Goal: Task Accomplishment & Management: Manage account settings

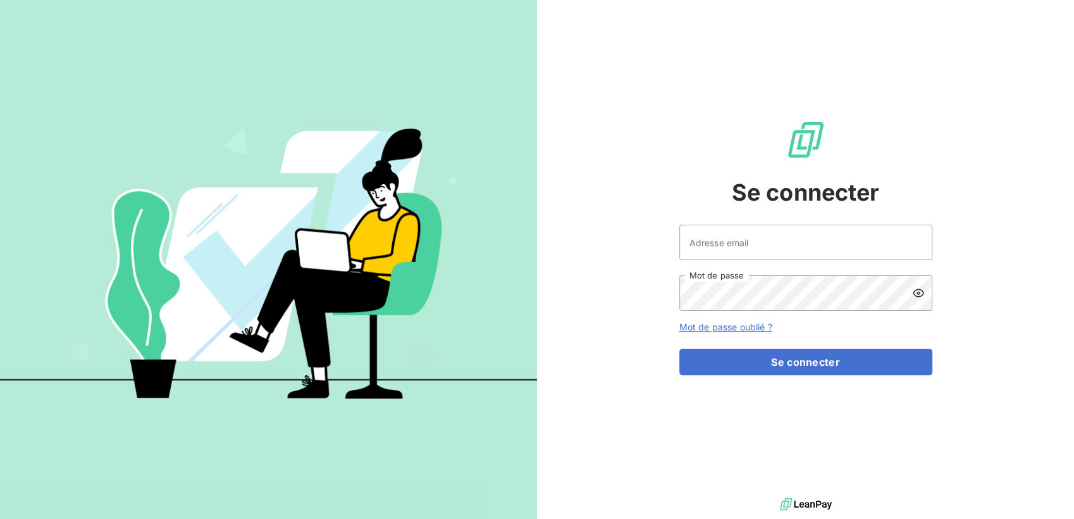
click at [707, 504] on div at bounding box center [805, 507] width 537 height 24
click at [789, 249] on input "Adresse email" at bounding box center [805, 242] width 253 height 35
type input "[DOMAIN_NAME][EMAIL_ADDRESS][DOMAIN_NAME]"
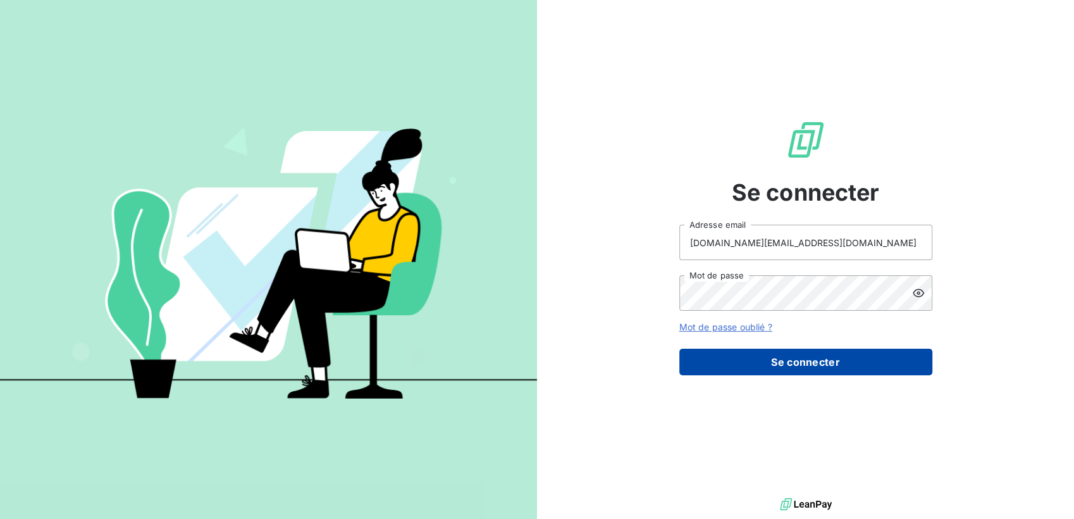
click at [790, 366] on button "Se connecter" at bounding box center [805, 362] width 253 height 27
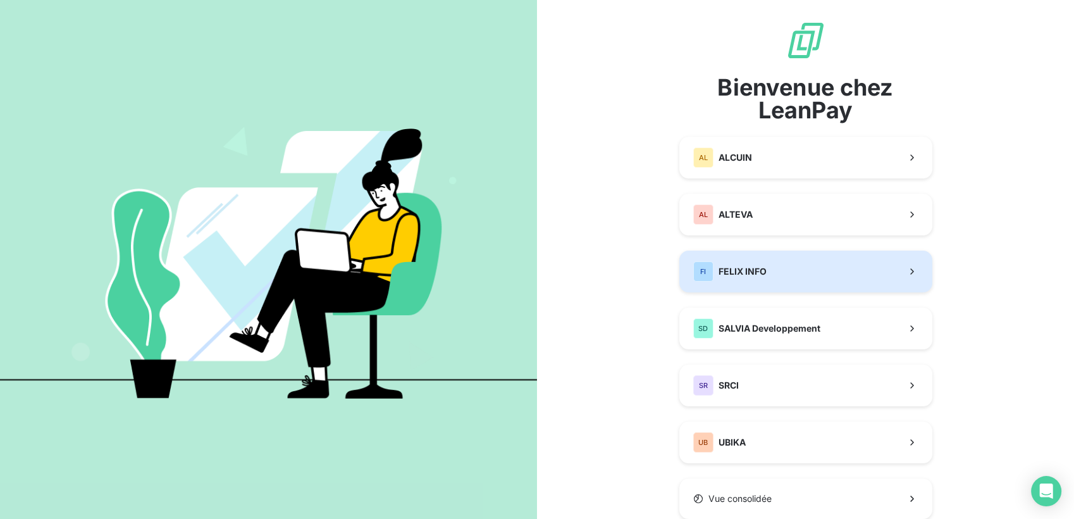
click at [775, 279] on button "FI FELIX INFO" at bounding box center [805, 271] width 253 height 42
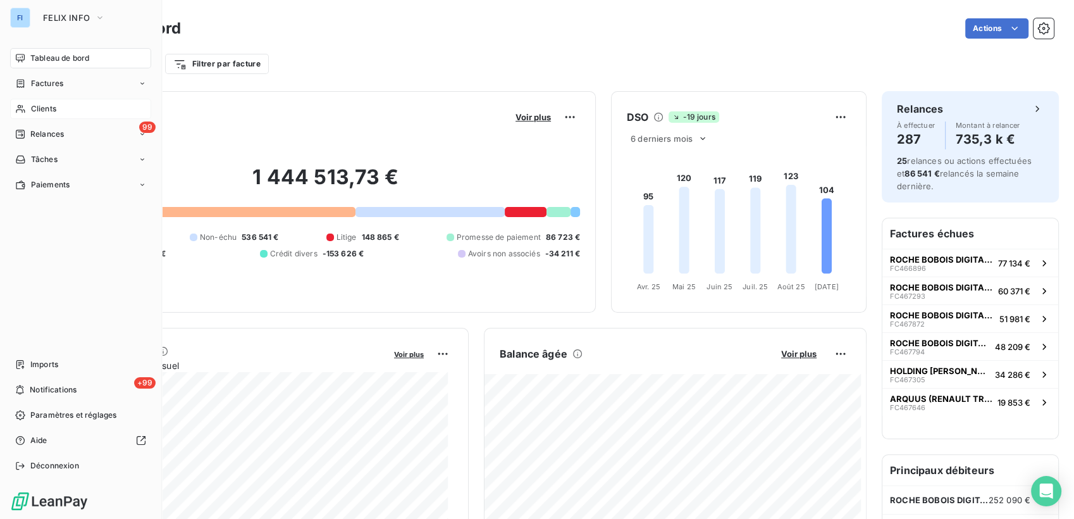
click at [35, 109] on span "Clients" at bounding box center [43, 108] width 25 height 11
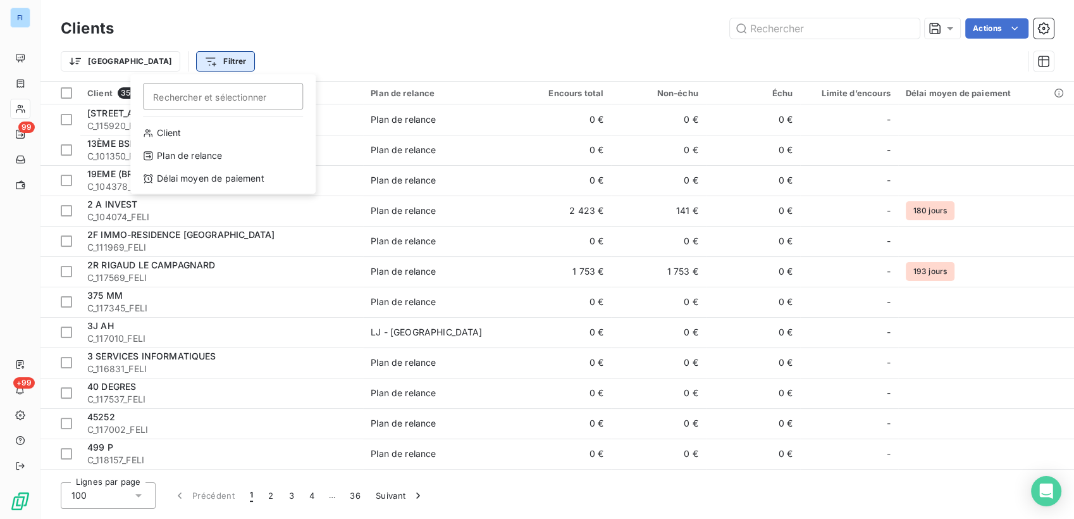
click at [168, 65] on html "FI 99 +99 Clients Actions Trier Filtrer Rechercher et sélectionner Client Plan …" at bounding box center [537, 259] width 1074 height 519
click at [23, 89] on html "FI 99 +99 Clients Actions Trier Filtrer Rechercher et sélectionner Client Plan …" at bounding box center [537, 259] width 1074 height 519
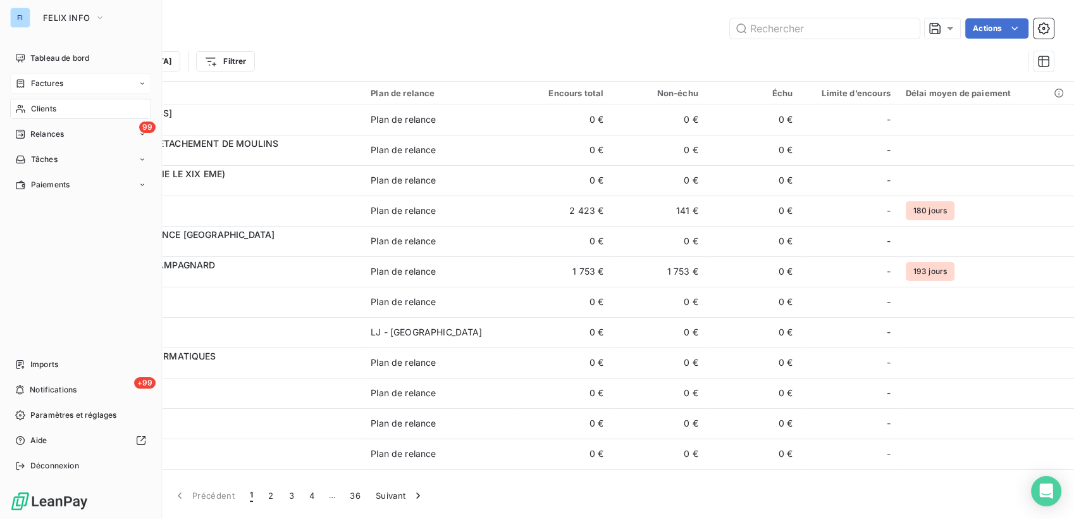
click at [31, 87] on span "Factures" at bounding box center [47, 83] width 32 height 11
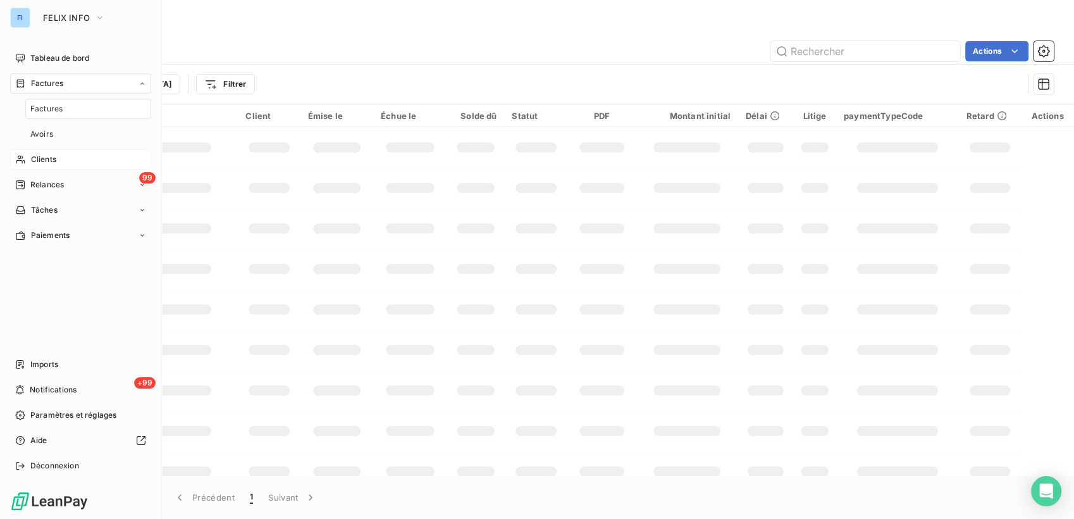
click at [69, 166] on div "Clients" at bounding box center [80, 159] width 141 height 20
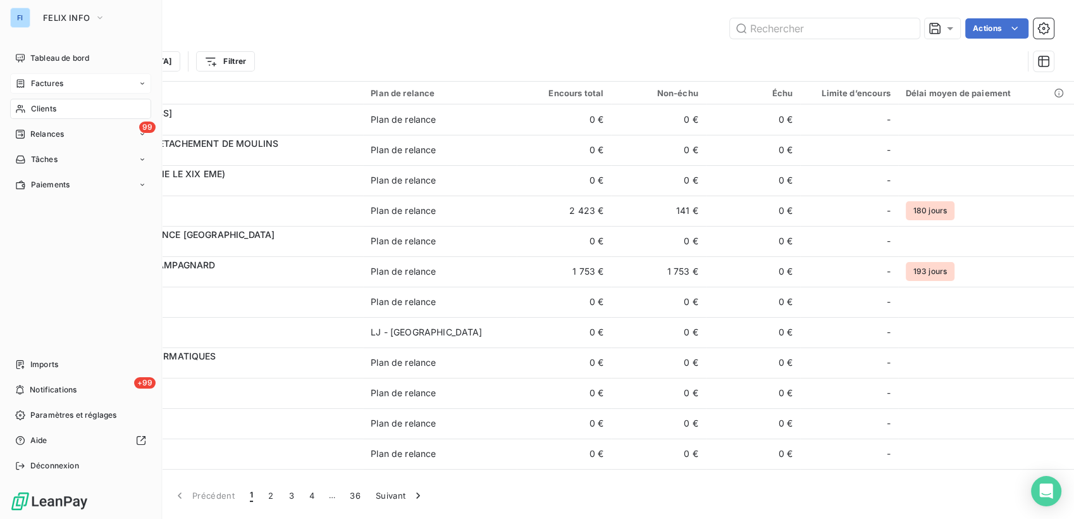
click at [52, 82] on span "Factures" at bounding box center [47, 83] width 32 height 11
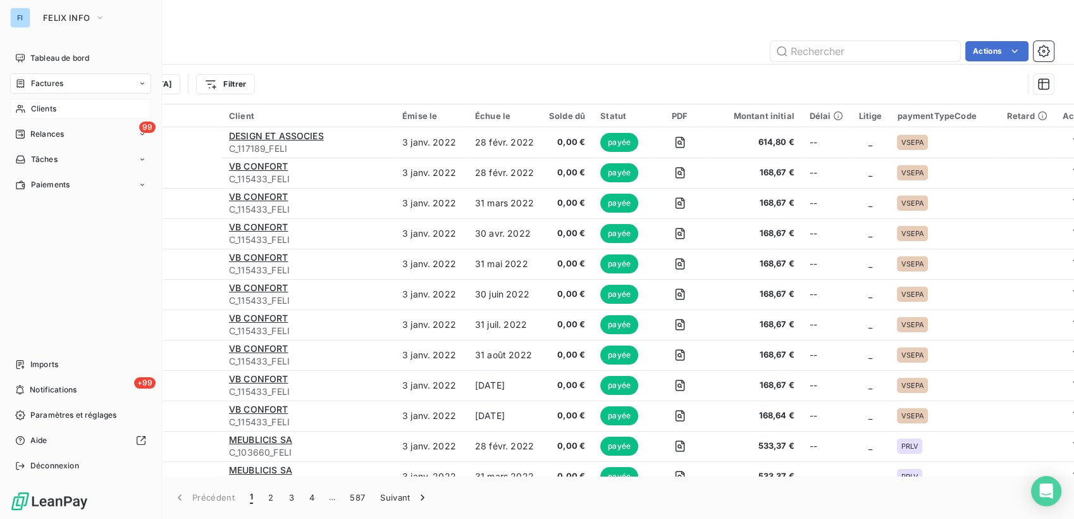
click at [42, 106] on span "Clients" at bounding box center [43, 108] width 25 height 11
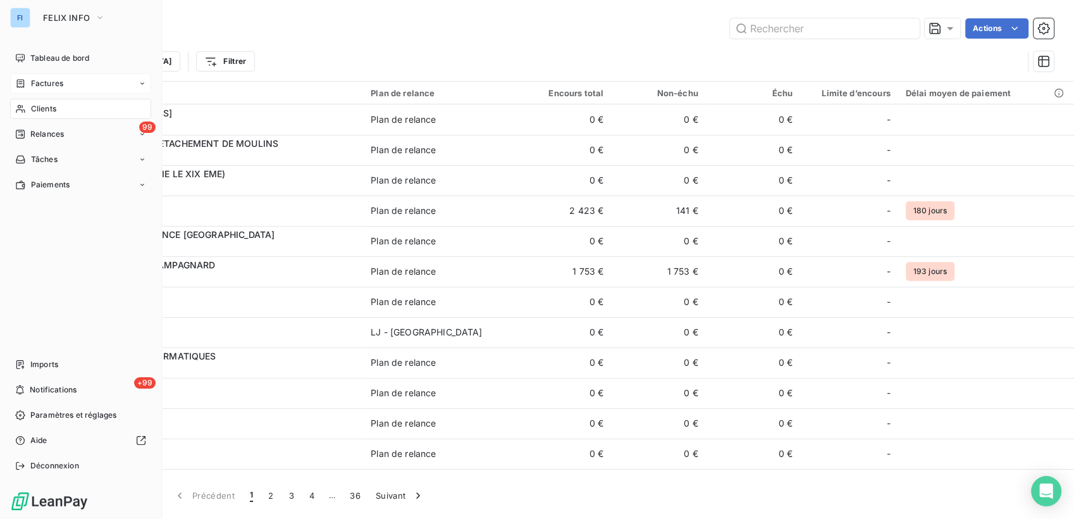
click at [42, 81] on span "Factures" at bounding box center [47, 83] width 32 height 11
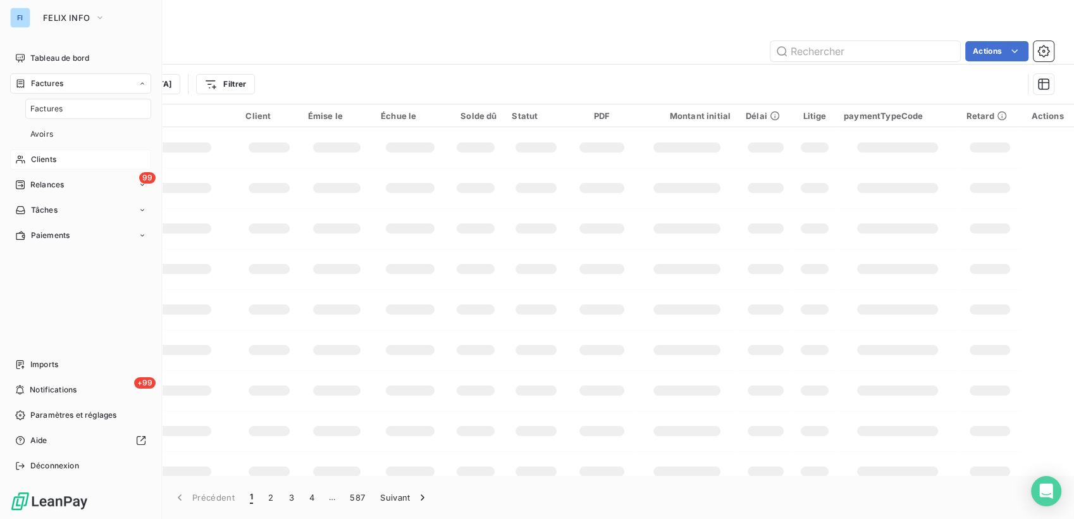
click at [42, 151] on div "Clients" at bounding box center [80, 159] width 141 height 20
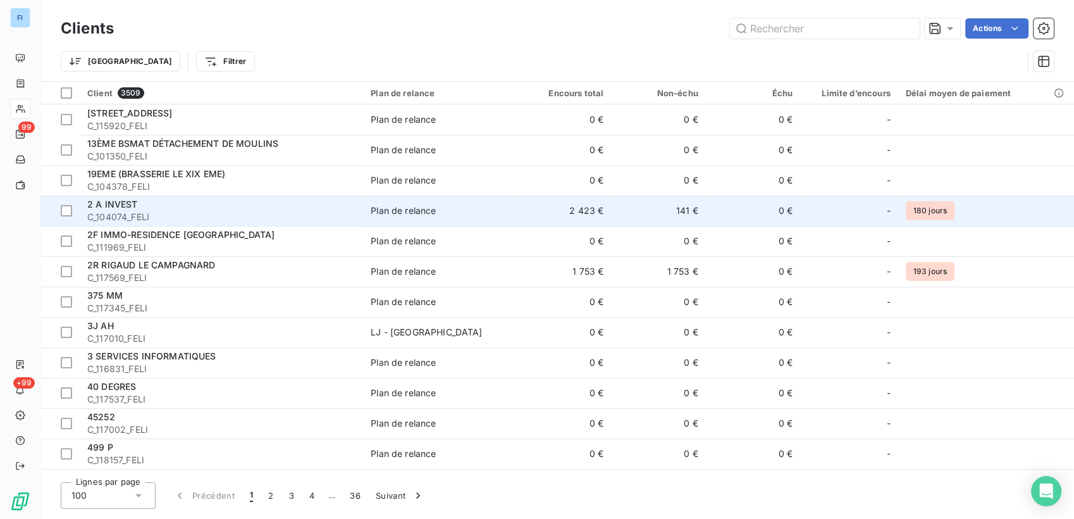
click at [159, 211] on span "C_104074_FELI" at bounding box center [221, 217] width 268 height 13
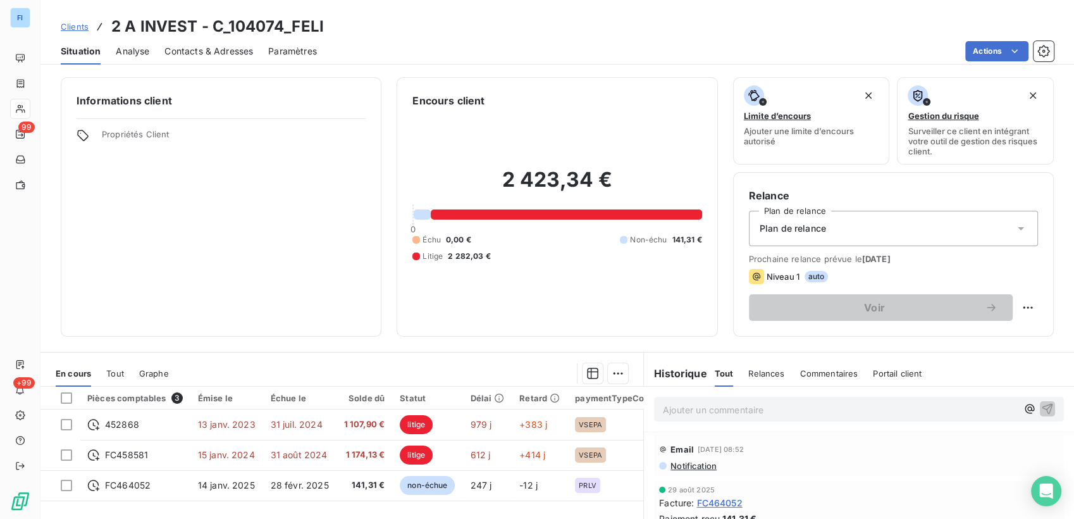
click at [135, 133] on span "Propriétés Client" at bounding box center [234, 138] width 264 height 18
click at [121, 135] on span "Propriétés Client" at bounding box center [234, 138] width 264 height 18
drag, startPoint x: 121, startPoint y: 135, endPoint x: 84, endPoint y: 137, distance: 36.7
click at [84, 137] on icon at bounding box center [83, 135] width 13 height 13
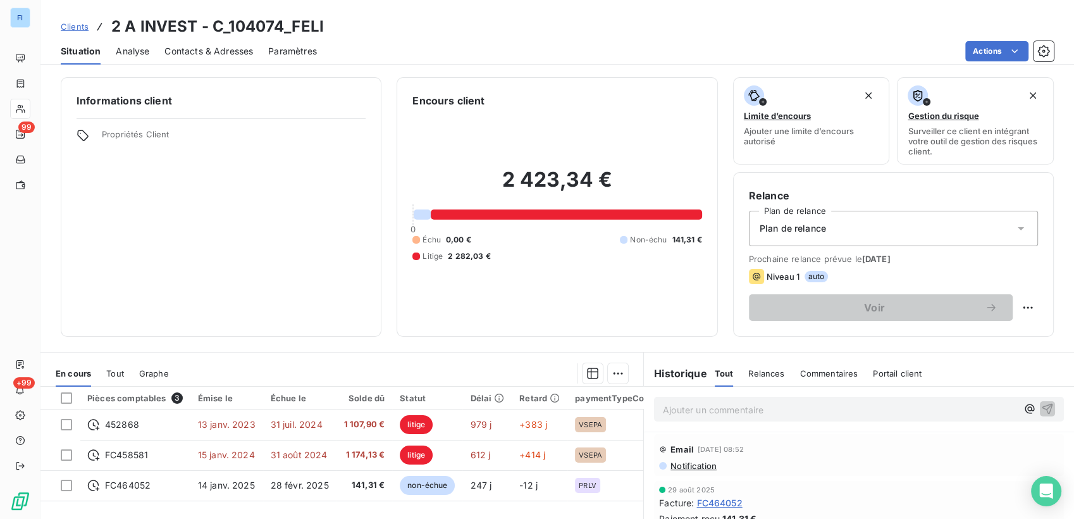
click at [121, 133] on span "Propriétés Client" at bounding box center [234, 138] width 264 height 18
drag, startPoint x: 137, startPoint y: 133, endPoint x: 301, endPoint y: 173, distance: 168.5
click at [301, 173] on div "Informations client Propriétés Client" at bounding box center [221, 206] width 321 height 259
click at [136, 54] on span "Analyse" at bounding box center [133, 51] width 34 height 13
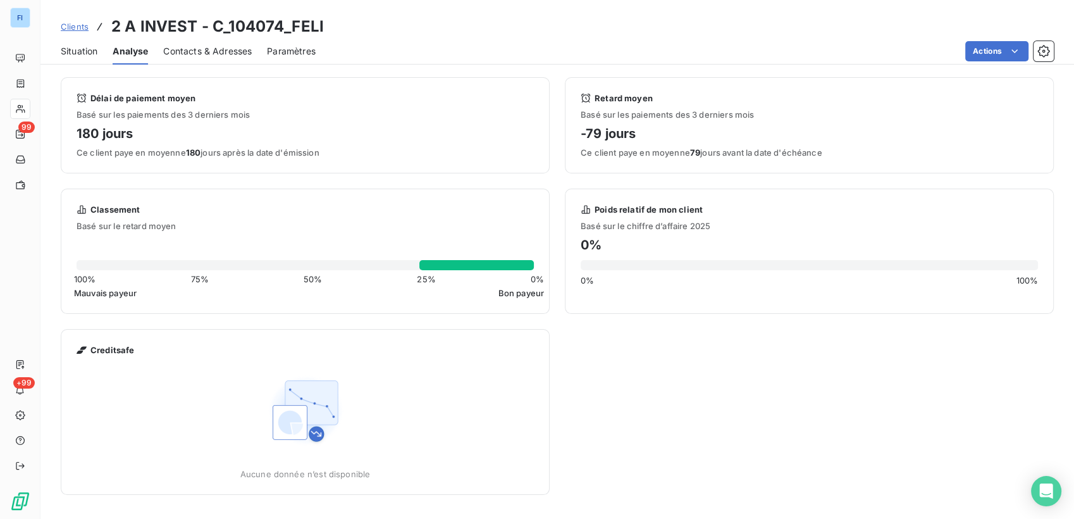
click at [219, 54] on span "Contacts & Adresses" at bounding box center [207, 51] width 89 height 13
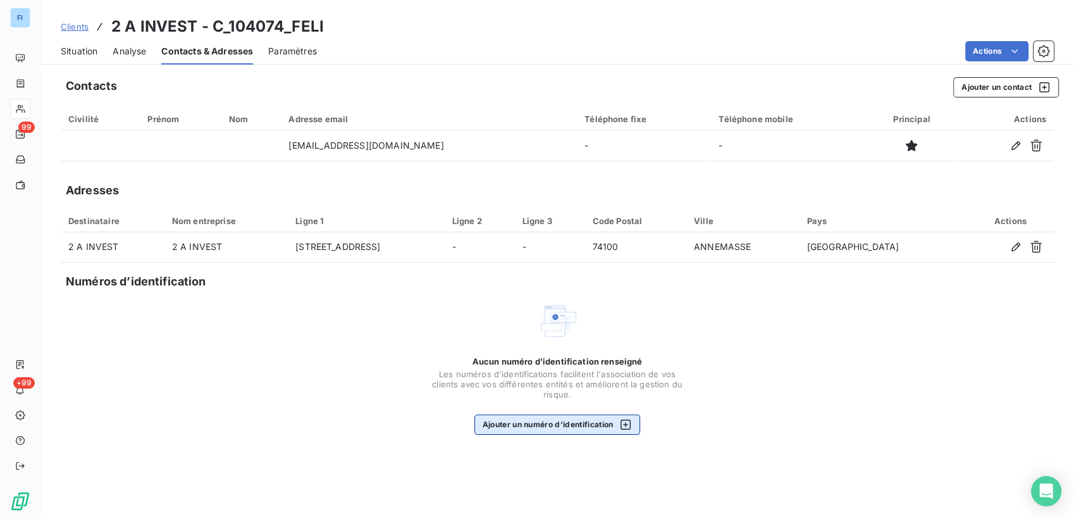
click at [634, 421] on button "Ajouter un numéro d’identification" at bounding box center [557, 424] width 166 height 20
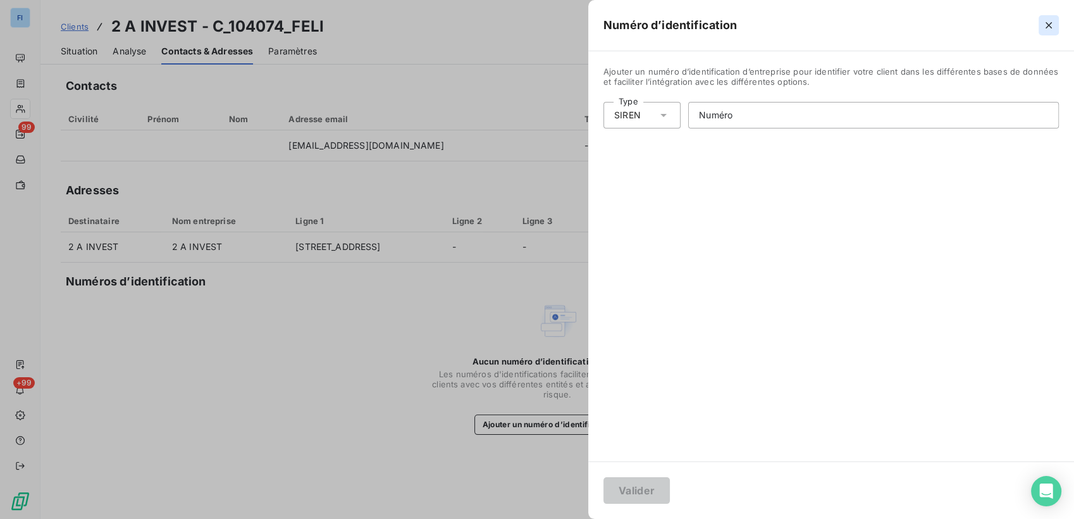
click at [1047, 23] on icon "button" at bounding box center [1049, 25] width 6 height 6
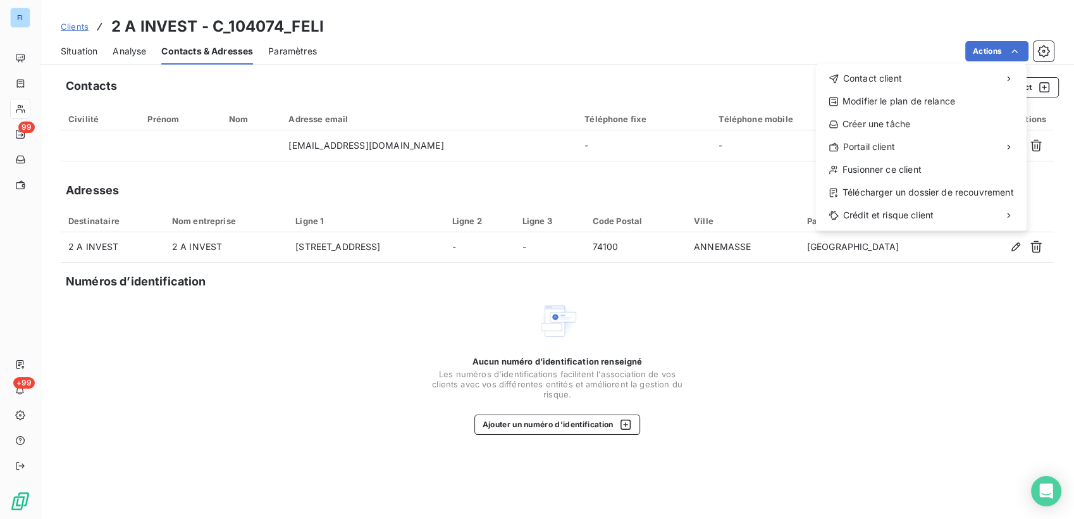
click at [1007, 51] on html "FI 99 +99 Clients 2 A INVEST - C_104074_FELI Situation Analyse Contacts & Adres…" at bounding box center [537, 259] width 1074 height 519
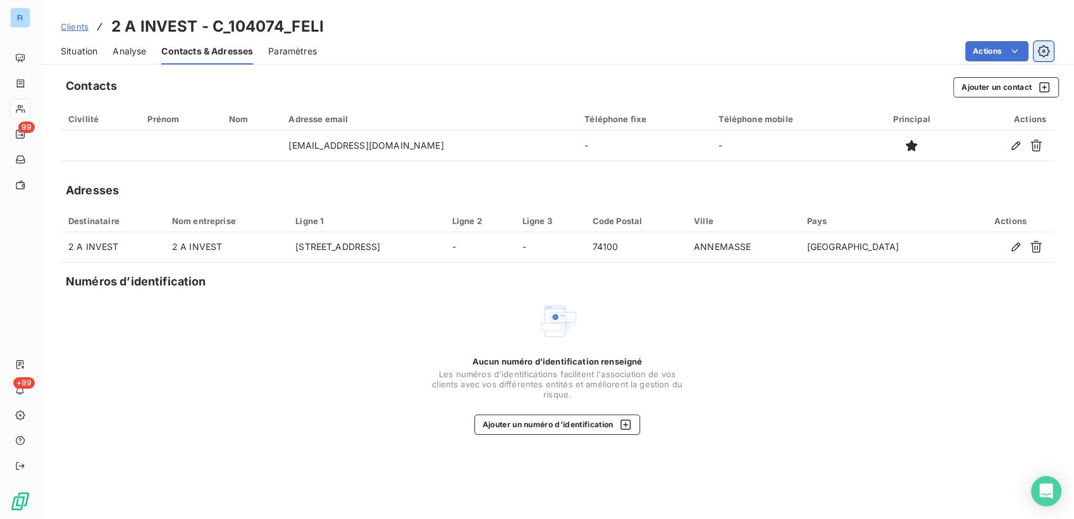
click at [1043, 58] on button "button" at bounding box center [1044, 51] width 20 height 20
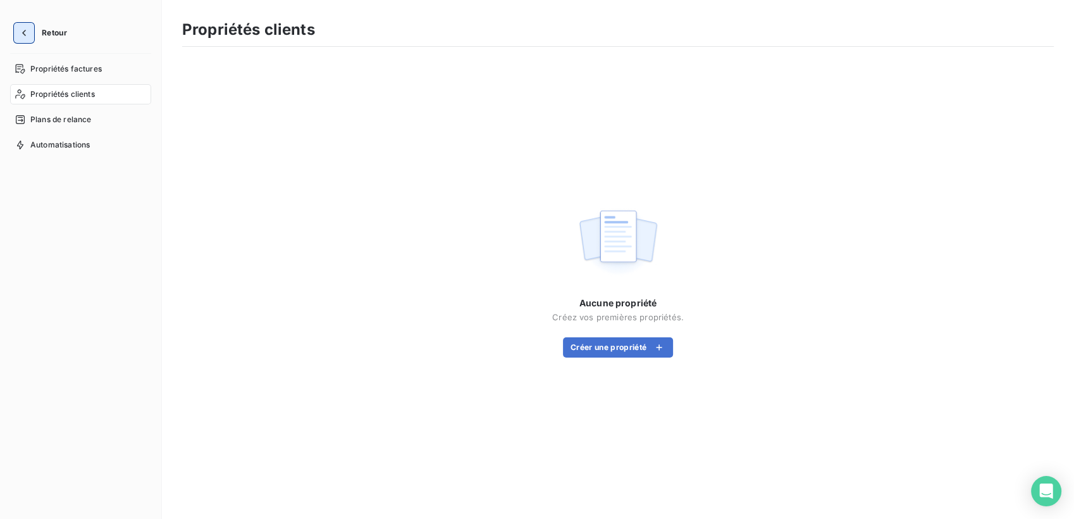
click at [30, 31] on button "button" at bounding box center [24, 33] width 20 height 20
